Goal: Find specific page/section: Find specific page/section

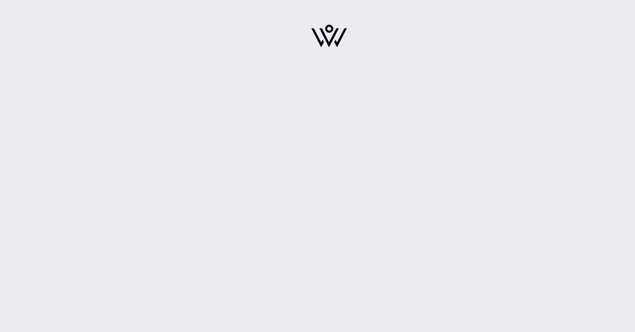
click at [311, 92] on div at bounding box center [329, 166] width 612 height 332
